Goal: Transaction & Acquisition: Purchase product/service

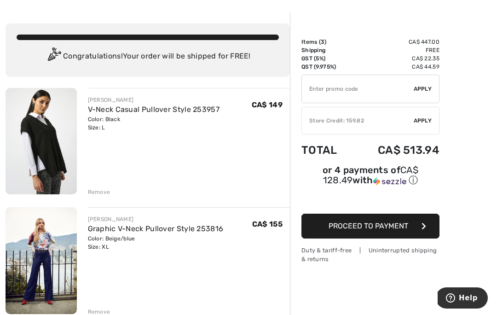
click at [61, 244] on img at bounding box center [41, 260] width 71 height 107
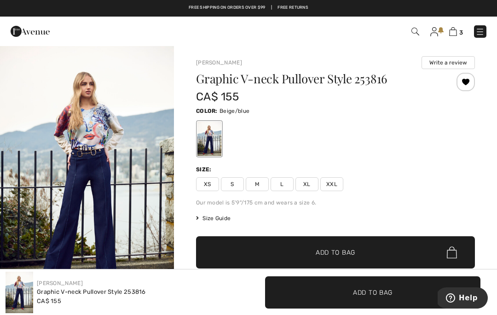
scroll to position [1, 0]
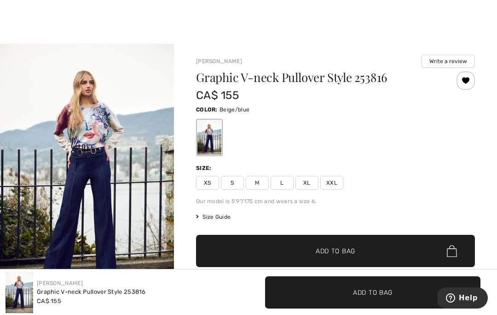
click at [222, 217] on span "Size Guide" at bounding box center [213, 217] width 35 height 8
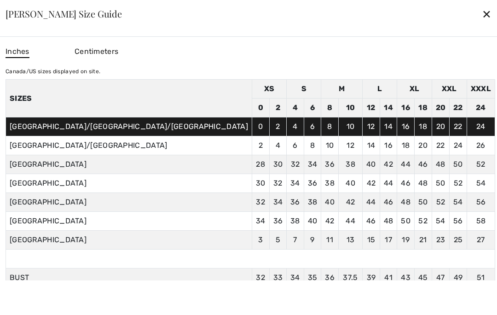
scroll to position [0, 0]
click at [482, 23] on div "✕" at bounding box center [487, 13] width 10 height 19
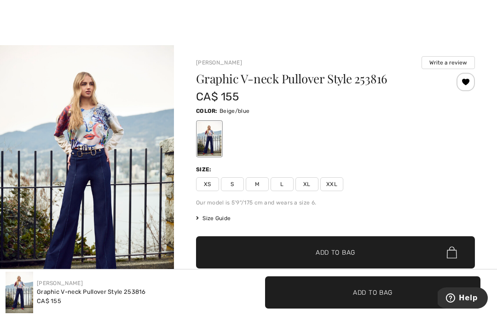
click at [104, 127] on img "1 / 5" at bounding box center [87, 175] width 174 height 261
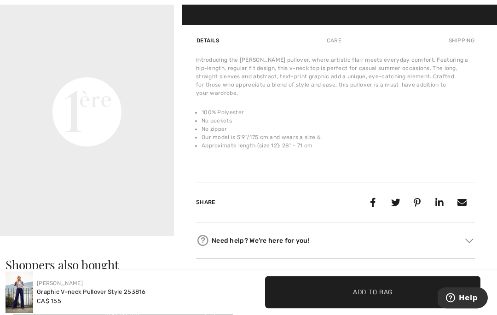
scroll to position [586, 0]
click at [209, 234] on icon at bounding box center [203, 241] width 14 height 14
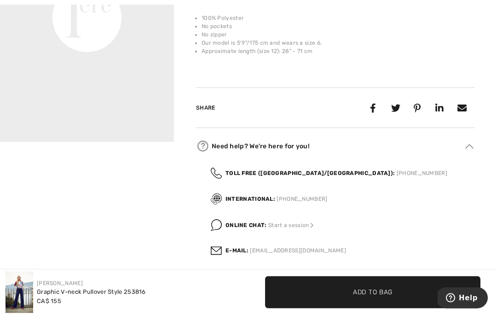
scroll to position [681, 0]
click at [288, 247] on link "[EMAIL_ADDRESS][DOMAIN_NAME]" at bounding box center [298, 250] width 96 height 6
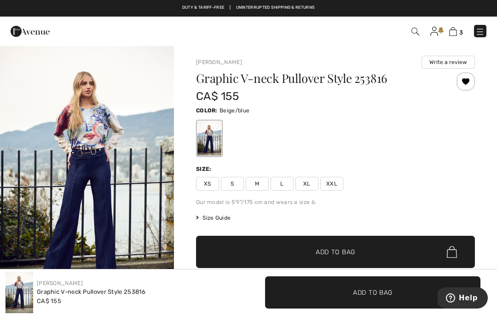
scroll to position [0, 0]
